Goal: Task Accomplishment & Management: Use online tool/utility

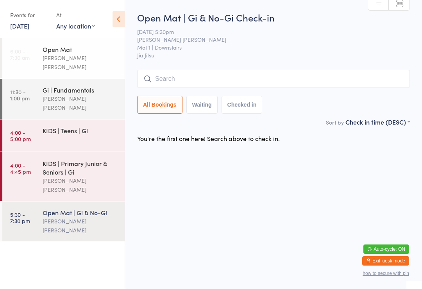
click at [65, 206] on div "Open Mat | Gi & No-Gi [PERSON_NAME] [PERSON_NAME]" at bounding box center [84, 222] width 82 height 40
click at [202, 76] on input "search" at bounding box center [273, 79] width 273 height 18
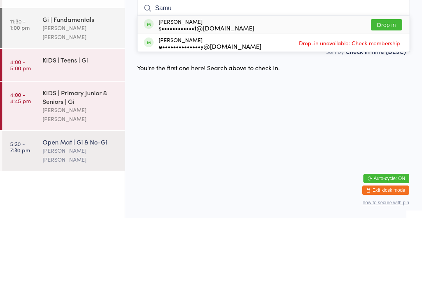
type input "Samu"
click at [372, 90] on button "Drop in" at bounding box center [386, 95] width 31 height 11
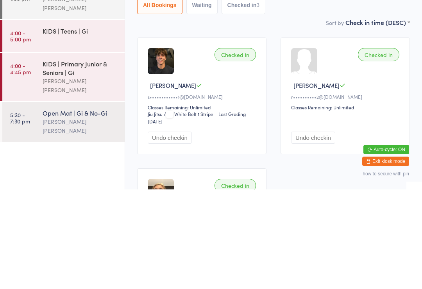
click at [71, 208] on div "Open Mat | Gi & No-Gi" at bounding box center [80, 212] width 75 height 9
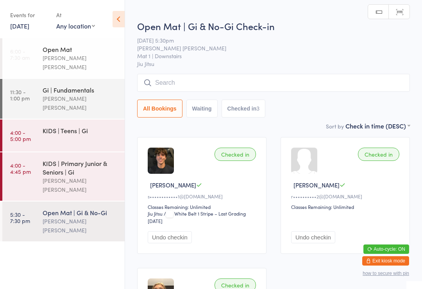
click at [204, 83] on input "search" at bounding box center [273, 83] width 273 height 18
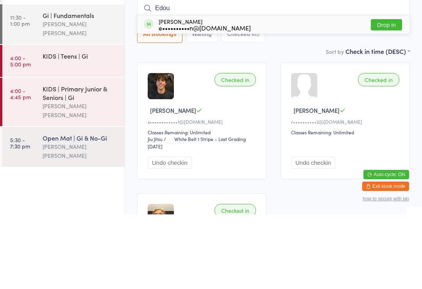
type input "Edou"
click at [387, 94] on button "Drop in" at bounding box center [386, 99] width 31 height 11
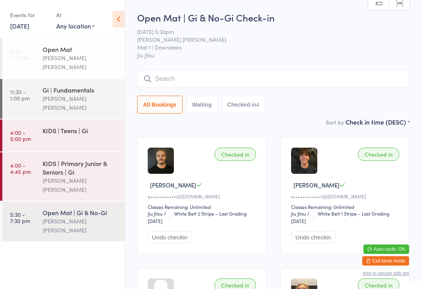
click at [95, 56] on div "[PERSON_NAME] [PERSON_NAME]" at bounding box center [80, 63] width 75 height 18
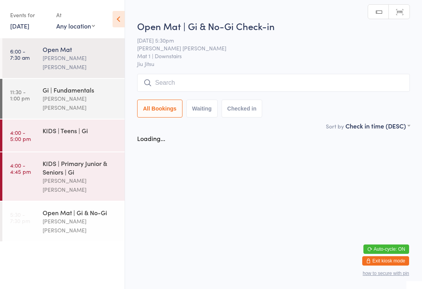
click at [182, 79] on input "search" at bounding box center [273, 83] width 273 height 18
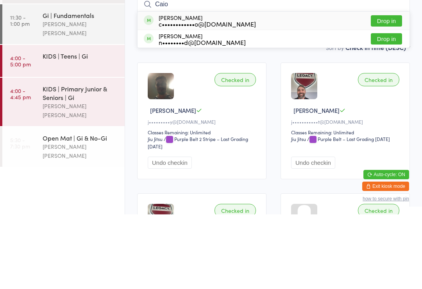
type input "Caio"
click at [391, 90] on button "Drop in" at bounding box center [386, 95] width 31 height 11
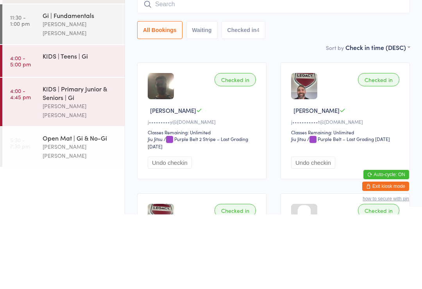
scroll to position [75, 0]
